Goal: Information Seeking & Learning: Learn about a topic

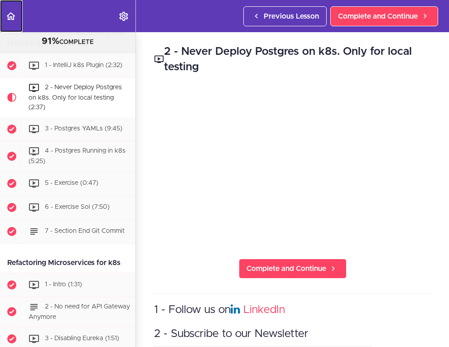
click at [7, 17] on icon "Back to course curriculum" at bounding box center [10, 16] width 11 height 11
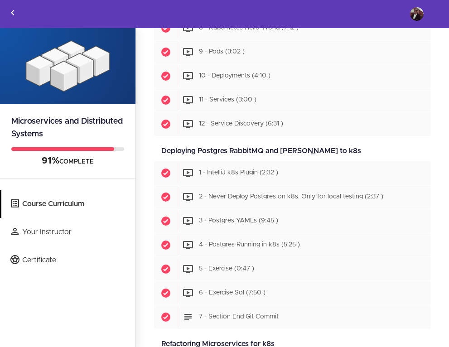
scroll to position [2897, 0]
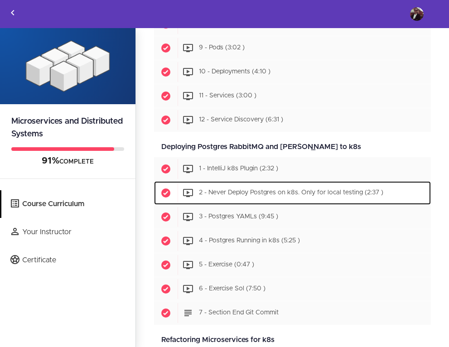
click at [231, 195] on span "2 - Never Deploy Postgres on k8s. Only for local testing (2:37 )" at bounding box center [291, 193] width 184 height 6
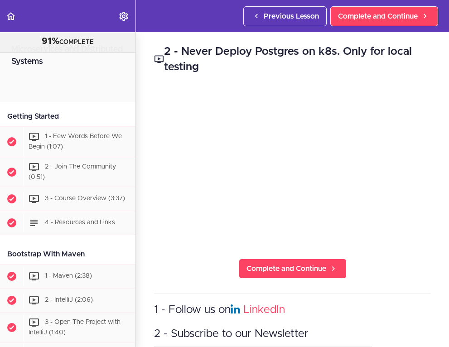
scroll to position [3441, 0]
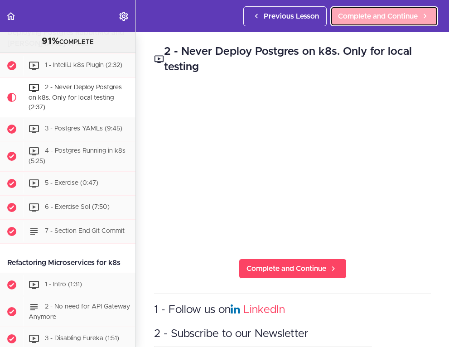
click at [417, 22] on link "Complete and Continue" at bounding box center [384, 16] width 108 height 20
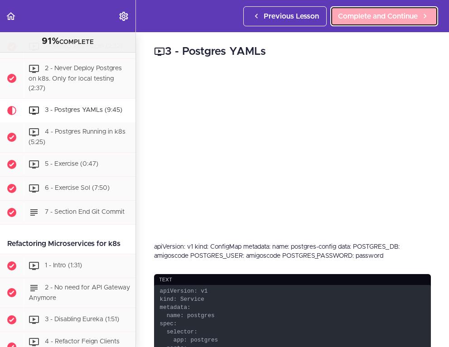
click at [393, 14] on span "Complete and Continue" at bounding box center [378, 16] width 80 height 11
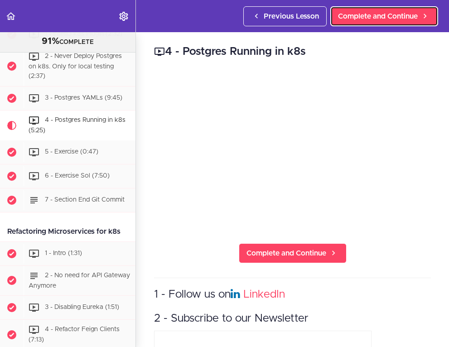
scroll to position [3484, 0]
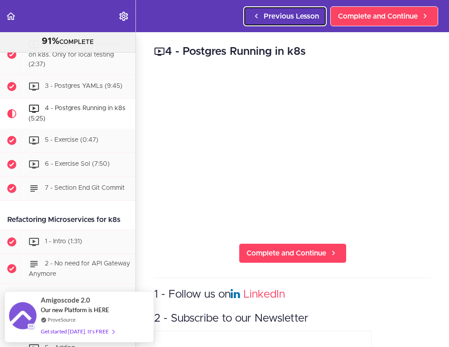
click at [282, 14] on span "Previous Lesson" at bounding box center [291, 16] width 55 height 11
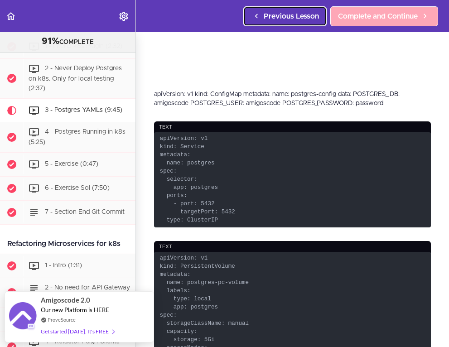
scroll to position [155, 0]
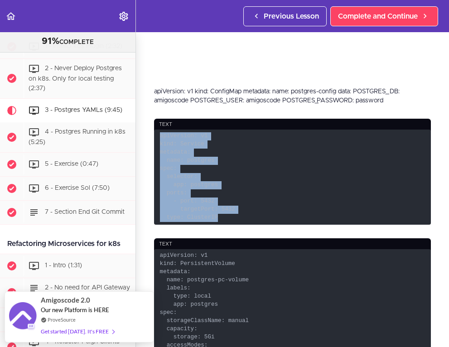
drag, startPoint x: 227, startPoint y: 219, endPoint x: 152, endPoint y: 138, distance: 110.0
click at [152, 138] on div "3 - Postgres YAMLs apiVersion: v1 kind: ConfigMap metadata: name: postgres-conf…" at bounding box center [292, 34] width 313 height 315
copy code "apiVersion: v1 kind: Service metadata: name: postgres spec: selector: app: post…"
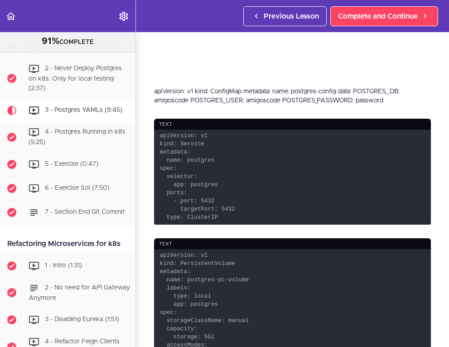
click at [227, 218] on code "apiVersion: v1 kind: Service metadata: name: postgres spec: selector: app: post…" at bounding box center [292, 177] width 277 height 95
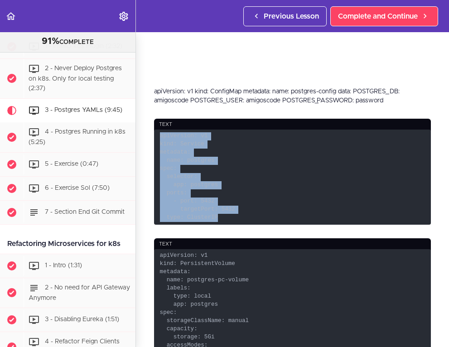
drag, startPoint x: 228, startPoint y: 217, endPoint x: 148, endPoint y: 139, distance: 112.1
click at [145, 136] on div "3 - Postgres YAMLs apiVersion: v1 kind: ConfigMap metadata: name: postgres-conf…" at bounding box center [292, 34] width 313 height 315
copy code "apiVersion: v1 kind: Service metadata: name: postgres spec: selector: app: post…"
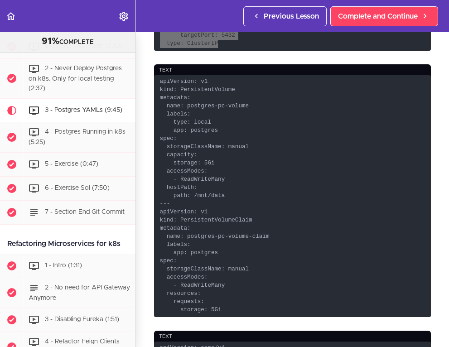
scroll to position [323, 0]
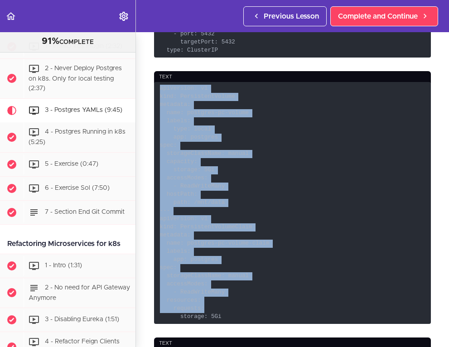
drag, startPoint x: 160, startPoint y: 89, endPoint x: 276, endPoint y: 312, distance: 251.0
click at [276, 312] on code "apiVersion: v1 kind: PersistentVolume metadata: name: postgres-pc-volume labels…" at bounding box center [292, 203] width 277 height 242
click at [227, 318] on code "apiVersion: v1 kind: PersistentVolume metadata: name: postgres-pc-volume labels…" at bounding box center [292, 203] width 277 height 242
copy code "apiVersion: v1 kind: PersistentVolume metadata: name: postgres-pc-volume labels…"
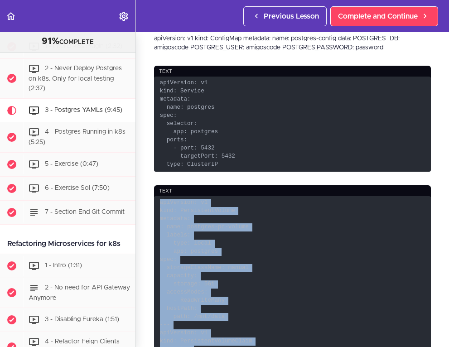
scroll to position [205, 0]
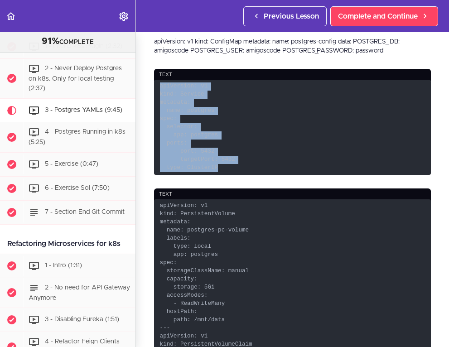
drag, startPoint x: 228, startPoint y: 167, endPoint x: 166, endPoint y: 89, distance: 99.9
click at [160, 86] on code "apiVersion: v1 kind: Service metadata: name: postgres spec: selector: app: post…" at bounding box center [292, 127] width 277 height 95
copy code "apiVersion: v1 kind: Service metadata: name: postgres spec: selector: app: post…"
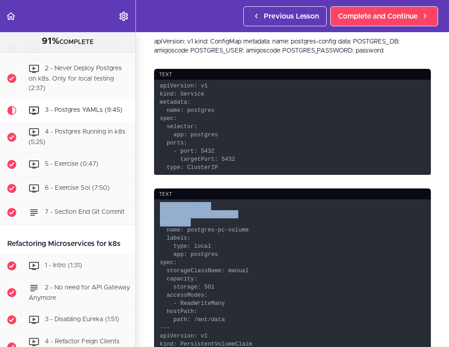
drag, startPoint x: 161, startPoint y: 205, endPoint x: 208, endPoint y: 223, distance: 50.3
click at [208, 223] on code "apiVersion: v1 kind: PersistentVolume metadata: name: postgres-pc-volume labels…" at bounding box center [292, 320] width 277 height 242
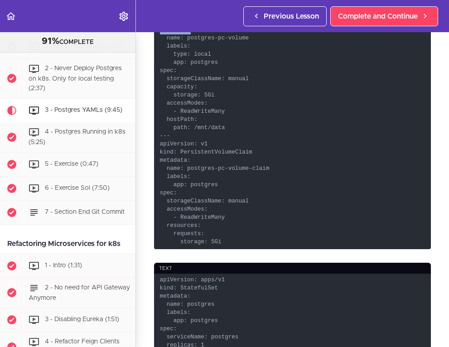
scroll to position [400, 0]
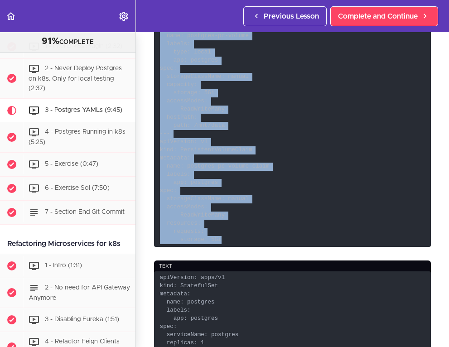
click at [230, 240] on code "apiVersion: v1 kind: PersistentVolume metadata: name: postgres-pc-volume labels…" at bounding box center [292, 126] width 277 height 242
copy code "apiVersion: v1 kind: PersistentVolume metadata: name: postgres-pc-volume labels…"
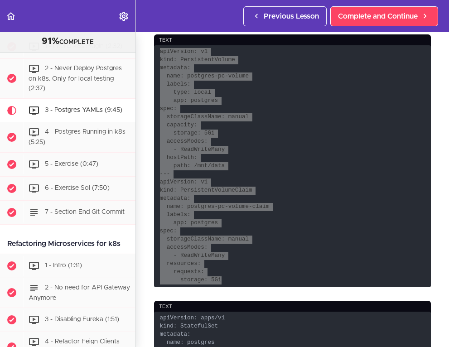
scroll to position [371, 0]
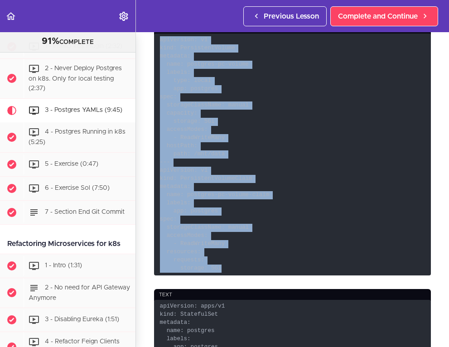
click at [185, 259] on code "apiVersion: v1 kind: PersistentVolume metadata: name: postgres-pc-volume labels…" at bounding box center [292, 155] width 277 height 242
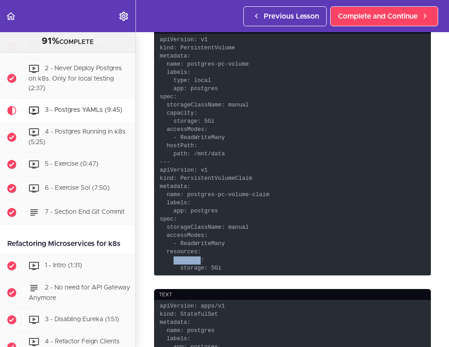
click at [185, 259] on code "apiVersion: v1 kind: PersistentVolume metadata: name: postgres-pc-volume labels…" at bounding box center [292, 155] width 277 height 242
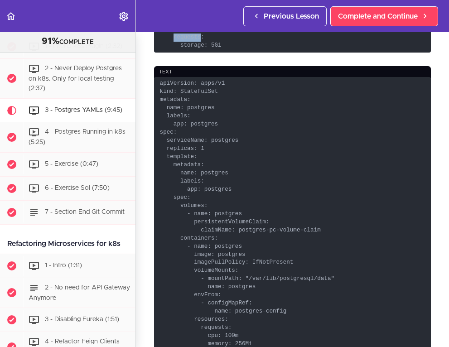
scroll to position [623, 0]
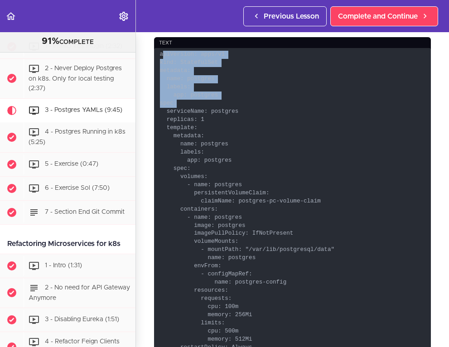
drag, startPoint x: 162, startPoint y: 55, endPoint x: 251, endPoint y: 108, distance: 103.8
click at [251, 106] on code "apiVersion: apps/v1 kind: StatefulSet metadata: name: postgres labels: app: pos…" at bounding box center [292, 214] width 277 height 332
click at [200, 63] on code "apiVersion: apps/v1 kind: StatefulSet metadata: name: postgres labels: app: pos…" at bounding box center [292, 214] width 277 height 332
drag, startPoint x: 159, startPoint y: 54, endPoint x: 271, endPoint y: 122, distance: 130.9
click at [270, 116] on code "apiVersion: apps/v1 kind: StatefulSet metadata: name: postgres labels: app: pos…" at bounding box center [292, 214] width 277 height 332
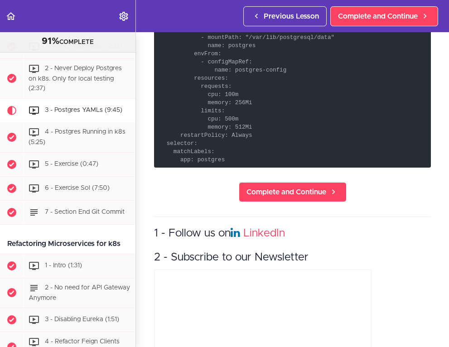
scroll to position [833, 0]
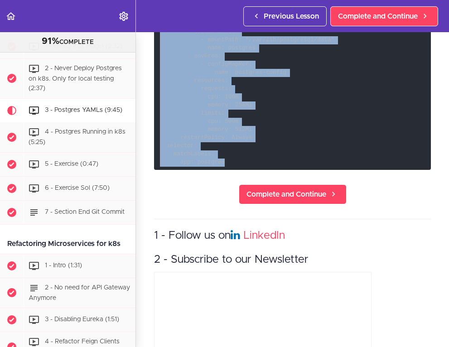
click at [228, 161] on code "apiVersion: apps/v1 kind: StatefulSet metadata: name: postgres labels: app: pos…" at bounding box center [292, 4] width 277 height 332
copy code "apiVersion: apps/v1 kind: StatefulSet metadata: name: postgres labels: app: pos…"
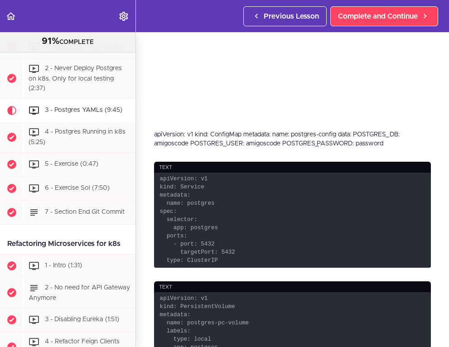
scroll to position [114, 0]
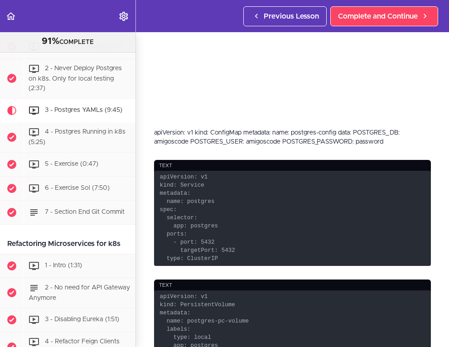
drag, startPoint x: 154, startPoint y: 132, endPoint x: 397, endPoint y: 139, distance: 242.9
click at [398, 139] on div "apiVersion: v1 kind: ConfigMap metadata: name: postgres-config data: POSTGRES_D…" at bounding box center [292, 137] width 277 height 18
copy div "apiVersion: v1 kind: ConfigMap metadata: name: postgres-config data: POSTGRES_D…"
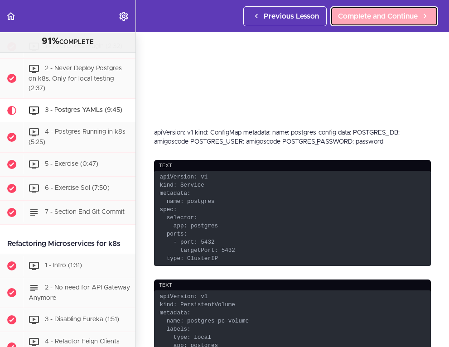
click at [345, 19] on span "Complete and Continue" at bounding box center [378, 16] width 80 height 11
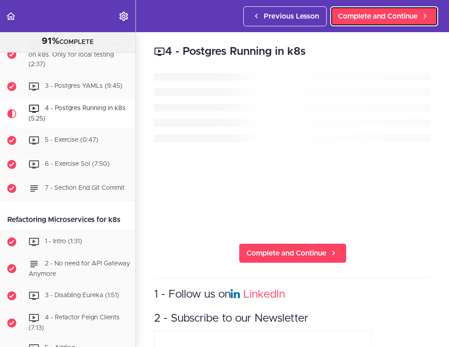
scroll to position [3484, 0]
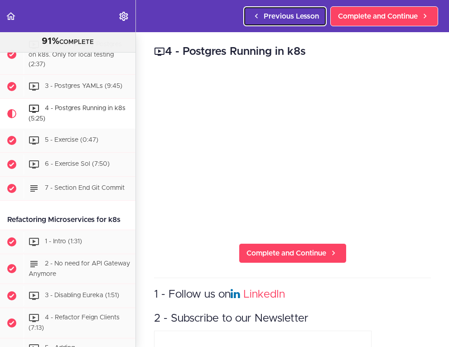
click at [277, 19] on span "Previous Lesson" at bounding box center [291, 16] width 55 height 11
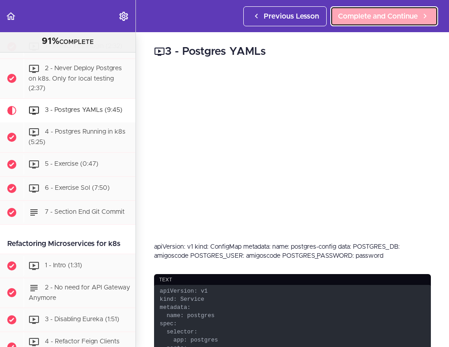
click at [384, 15] on span "Complete and Continue" at bounding box center [378, 16] width 80 height 11
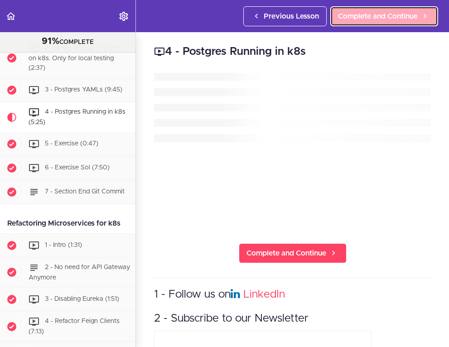
scroll to position [3484, 0]
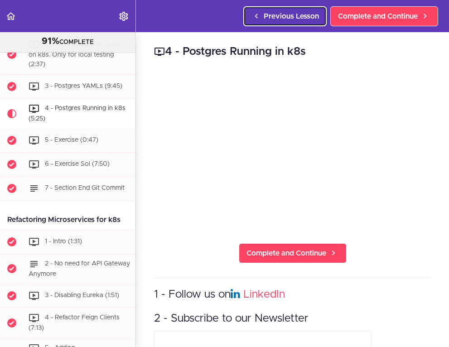
click at [259, 18] on icon at bounding box center [256, 16] width 11 height 10
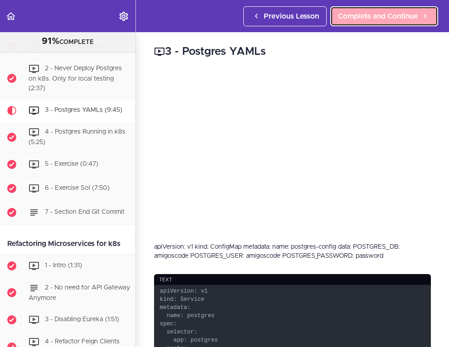
click at [355, 19] on span "Complete and Continue" at bounding box center [378, 16] width 80 height 11
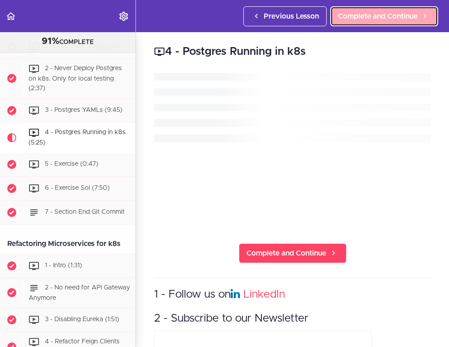
scroll to position [3484, 0]
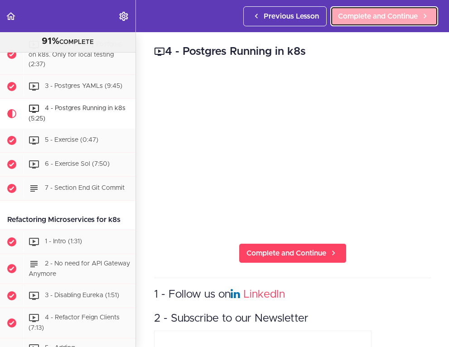
click at [376, 23] on link "Complete and Continue" at bounding box center [384, 16] width 108 height 20
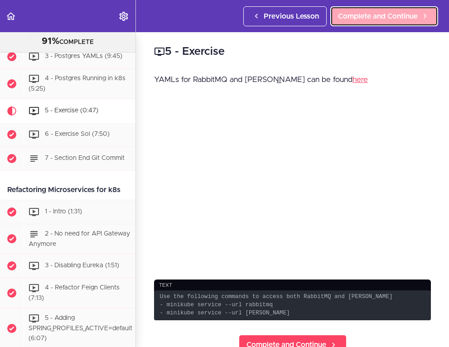
click at [390, 11] on span "Complete and Continue" at bounding box center [378, 16] width 80 height 11
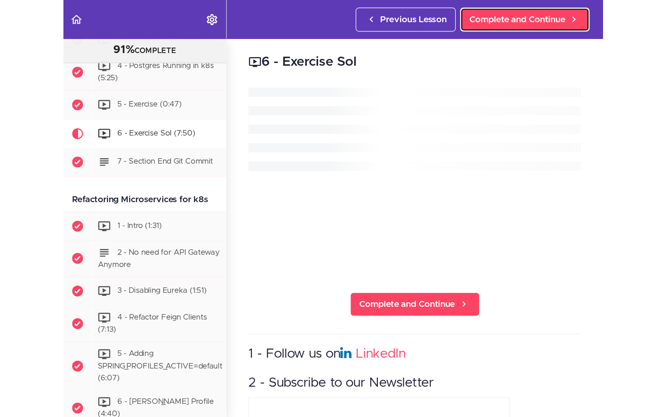
scroll to position [3538, 0]
